Goal: Information Seeking & Learning: Learn about a topic

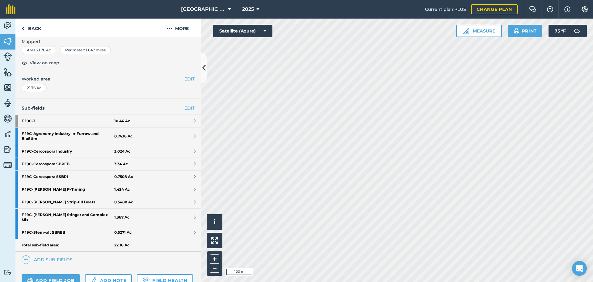
scroll to position [124, 0]
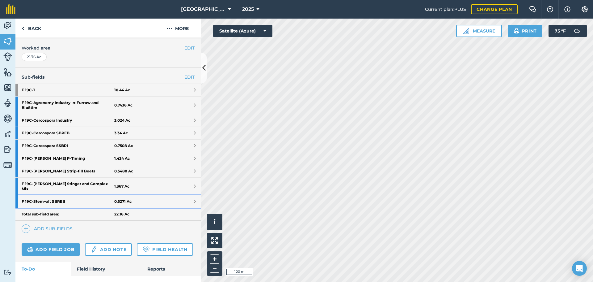
click at [51, 202] on strong "F 19C - Stem+alt SBREB" at bounding box center [68, 201] width 93 height 12
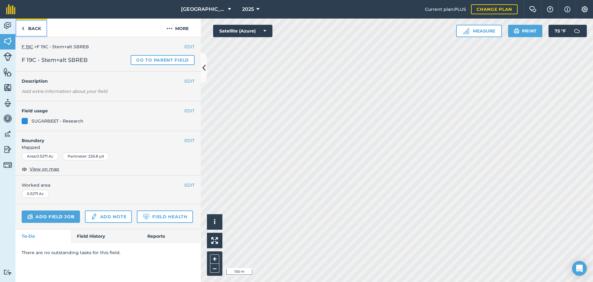
click at [21, 23] on link "Back" at bounding box center [31, 28] width 32 height 18
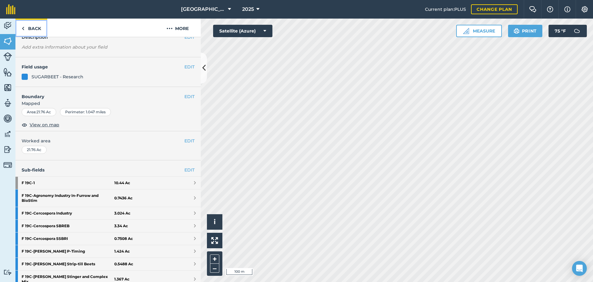
scroll to position [93, 0]
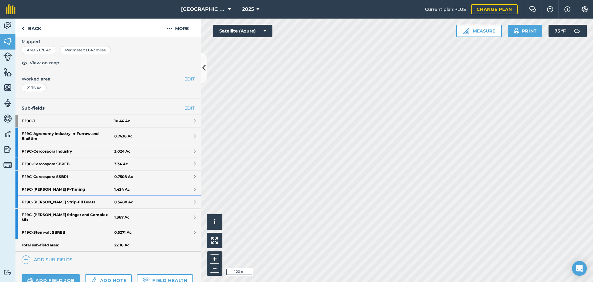
click at [63, 202] on strong "F 19C - [PERSON_NAME] Strip-till Beets" at bounding box center [68, 202] width 93 height 12
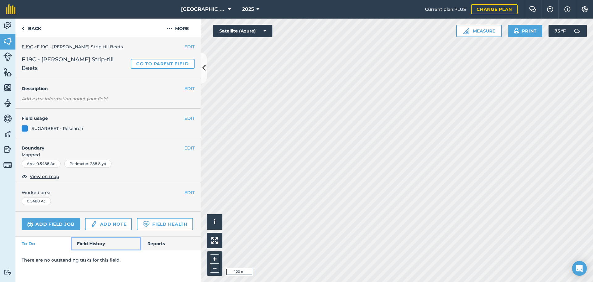
click at [104, 236] on link "Field History" at bounding box center [106, 243] width 70 height 14
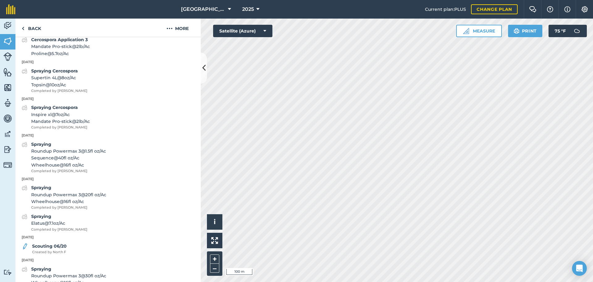
scroll to position [409, 0]
